Goal: Information Seeking & Learning: Learn about a topic

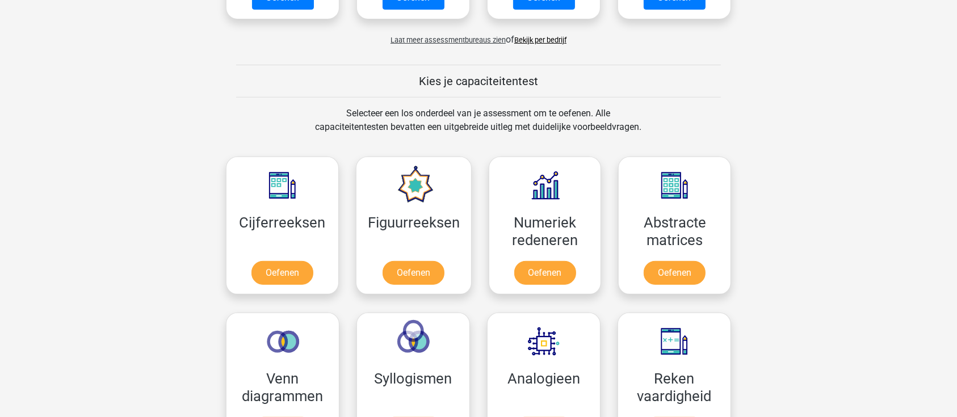
scroll to position [530, 0]
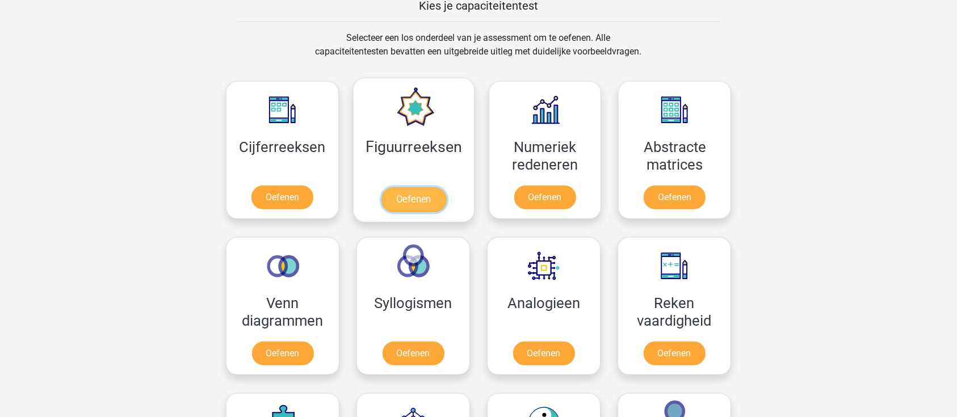
click at [396, 202] on link "Oefenen" at bounding box center [413, 199] width 65 height 25
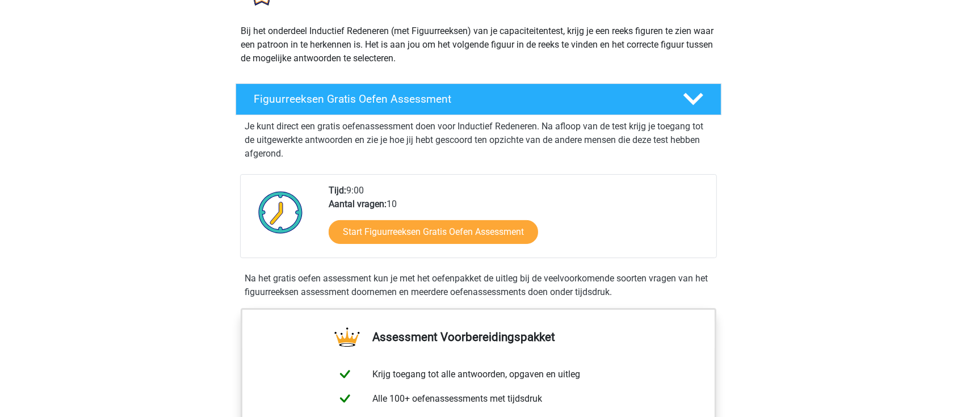
scroll to position [151, 0]
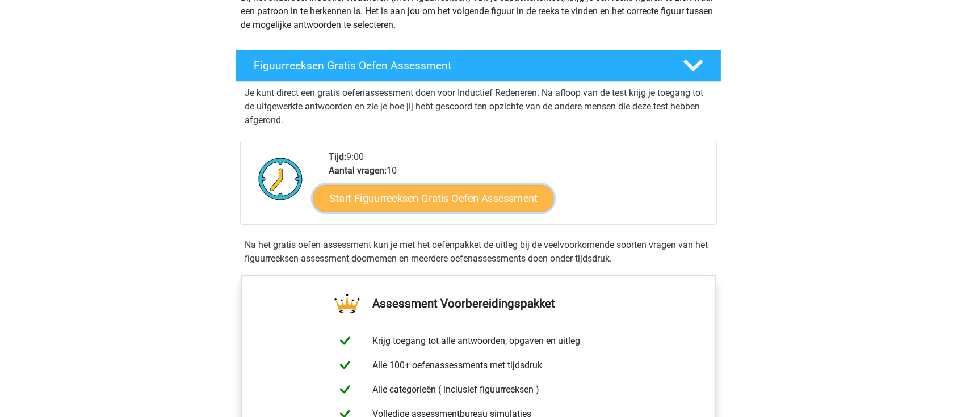
click at [412, 196] on link "Start Figuurreeksen Gratis Oefen Assessment" at bounding box center [433, 198] width 241 height 27
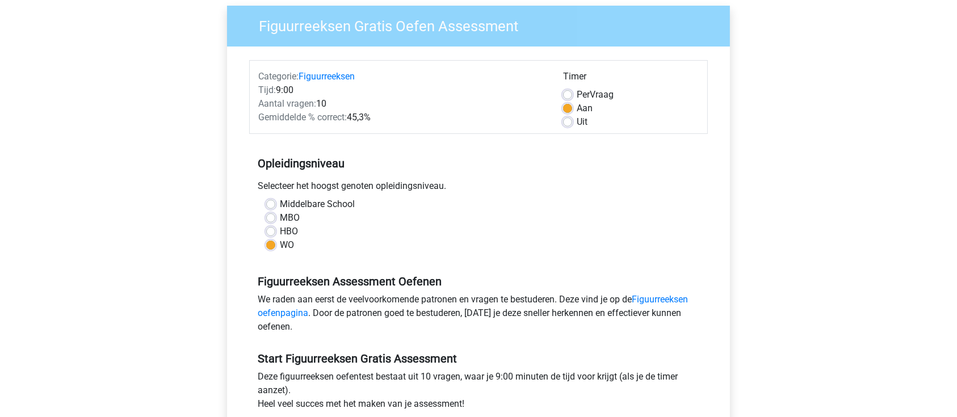
scroll to position [227, 0]
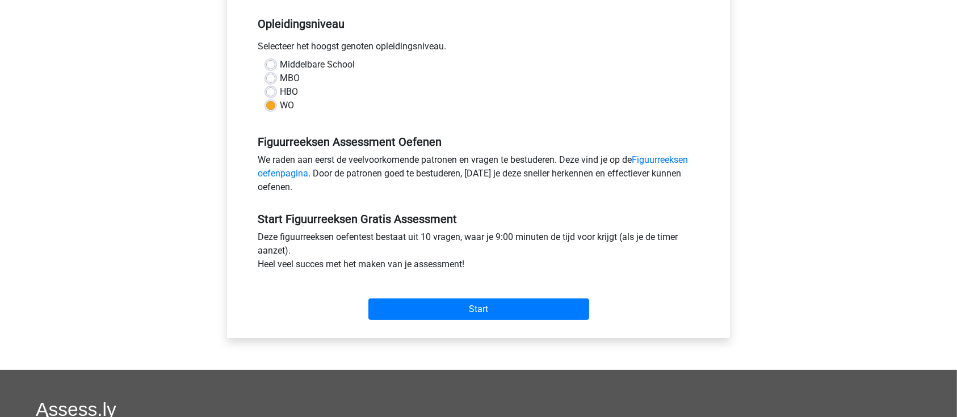
click at [280, 95] on label "HBO" at bounding box center [289, 92] width 18 height 14
click at [271, 95] on input "HBO" at bounding box center [270, 90] width 9 height 11
radio input "true"
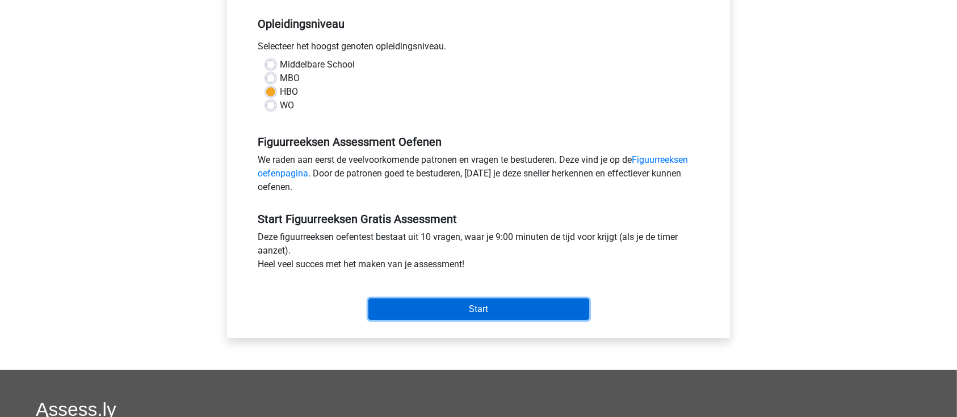
click at [483, 308] on input "Start" at bounding box center [479, 310] width 221 height 22
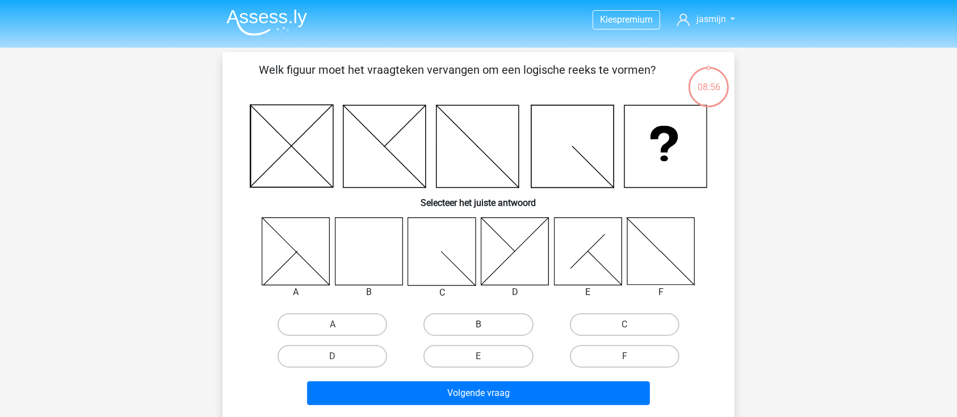
click at [482, 320] on label "B" at bounding box center [479, 324] width 110 height 23
click at [482, 325] on input "B" at bounding box center [482, 328] width 7 height 7
radio input "true"
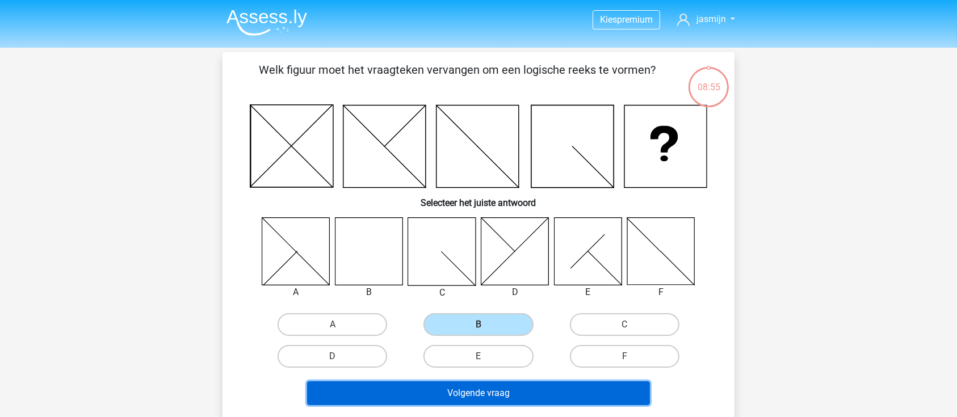
click at [510, 389] on button "Volgende vraag" at bounding box center [479, 394] width 344 height 24
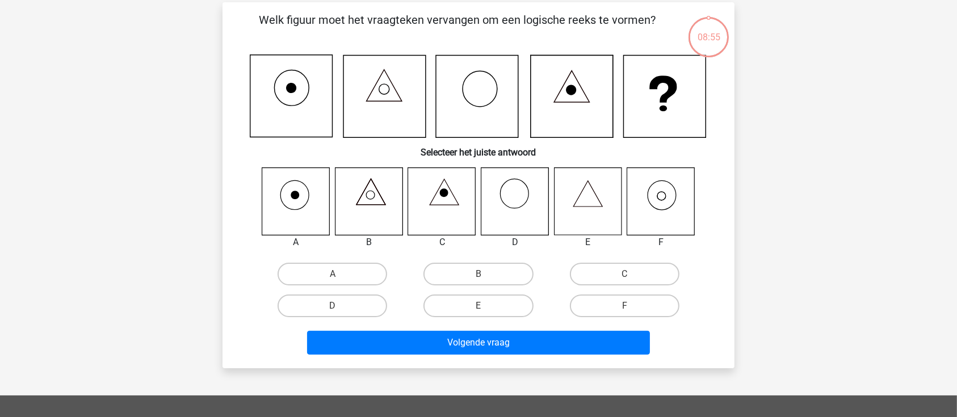
scroll to position [52, 0]
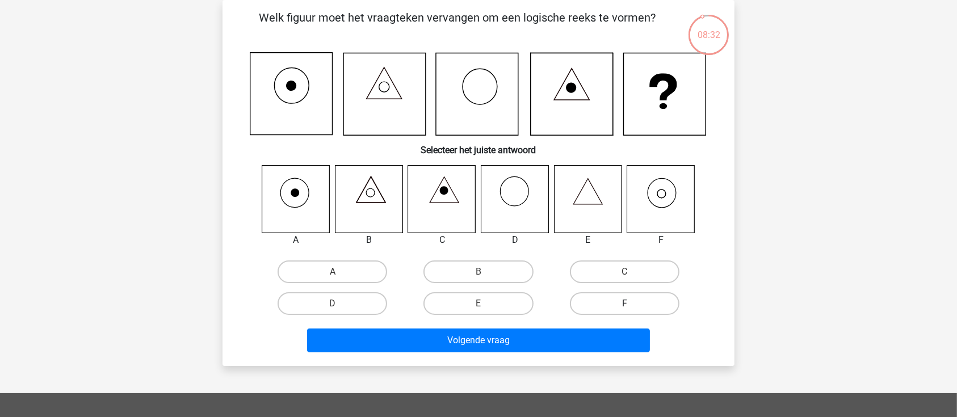
click at [605, 313] on label "F" at bounding box center [625, 303] width 110 height 23
click at [625, 311] on input "F" at bounding box center [628, 307] width 7 height 7
radio input "true"
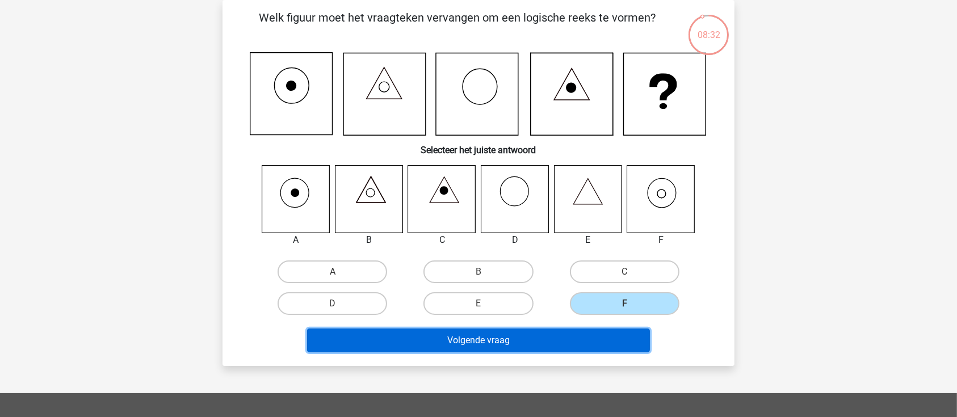
click at [605, 334] on button "Volgende vraag" at bounding box center [479, 341] width 344 height 24
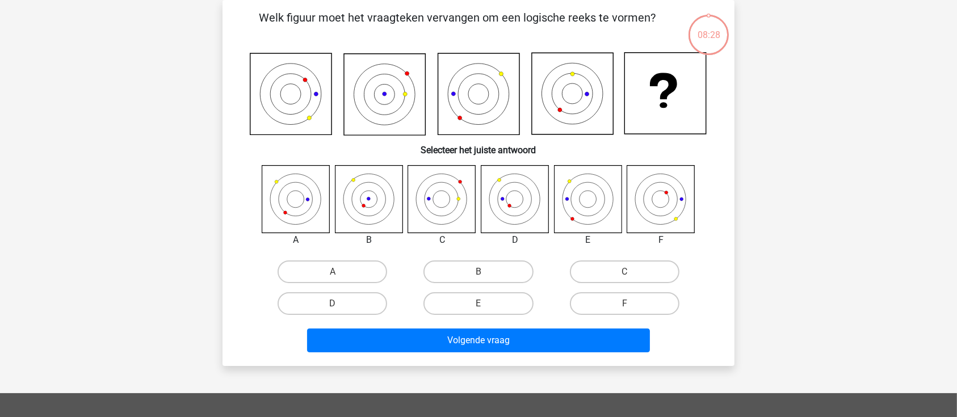
click at [506, 329] on button "Volgende vraag" at bounding box center [479, 341] width 344 height 24
